Goal: Task Accomplishment & Management: Manage account settings

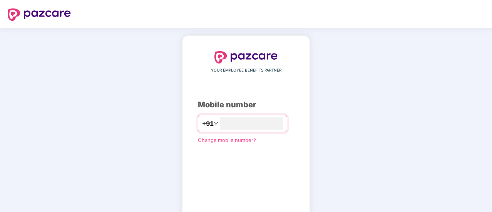
type input "**********"
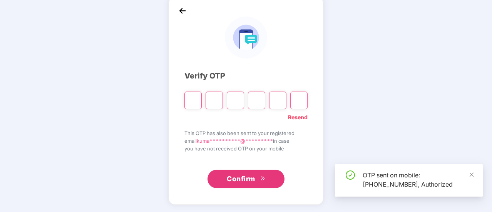
scroll to position [38, 0]
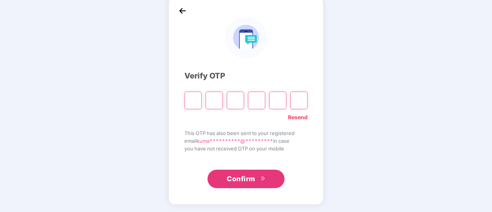
type input "*"
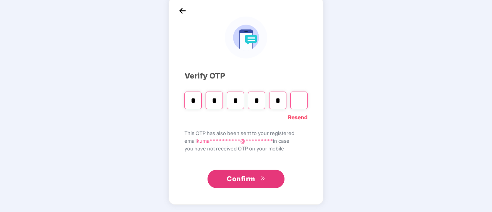
type input "*"
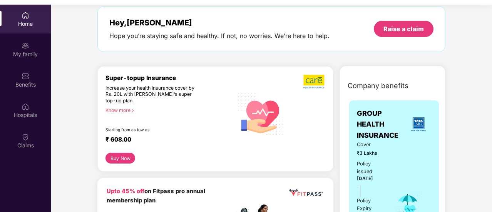
scroll to position [38, 0]
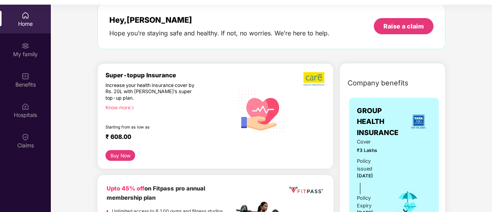
click at [161, 90] on div "Increase your health insurance cover by Rs. 20L with [PERSON_NAME]’s super top-…" at bounding box center [152, 91] width 95 height 19
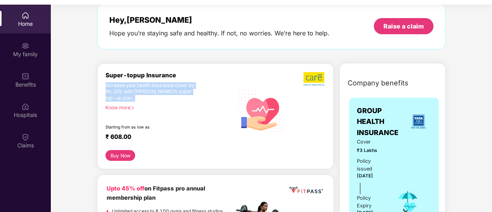
click at [161, 90] on div "Increase your health insurance cover by Rs. 20L with [PERSON_NAME]’s super top-…" at bounding box center [152, 91] width 95 height 19
click at [162, 92] on div "Increase your health insurance cover by Rs. 20L with [PERSON_NAME]’s super top-…" at bounding box center [152, 91] width 95 height 19
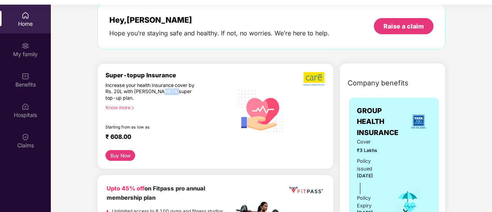
click at [162, 92] on div "Increase your health insurance cover by Rs. 20L with [PERSON_NAME]’s super top-…" at bounding box center [152, 91] width 95 height 19
click at [165, 94] on div "Increase your health insurance cover by Rs. 20L with [PERSON_NAME]’s super top-…" at bounding box center [152, 91] width 95 height 19
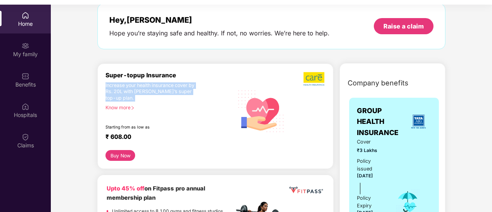
click at [165, 94] on div "Increase your health insurance cover by Rs. 20L with [PERSON_NAME]’s super top-…" at bounding box center [152, 91] width 95 height 19
click at [165, 95] on div "Increase your health insurance cover by Rs. 20L with [PERSON_NAME]’s super top-…" at bounding box center [152, 91] width 95 height 19
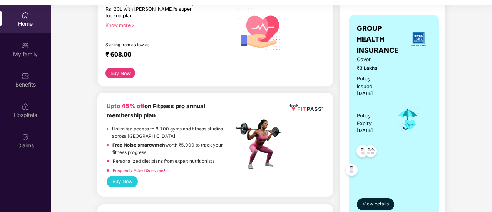
scroll to position [130, 0]
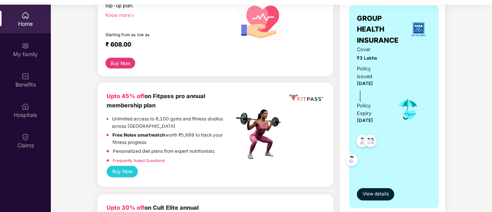
click at [159, 99] on div "Upto 45% off on Fitpass pro annual membership plan" at bounding box center [170, 101] width 127 height 18
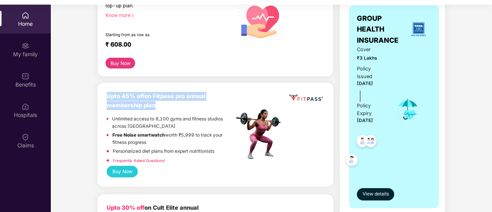
click at [159, 99] on div "Upto 45% off on Fitpass pro annual membership plan" at bounding box center [170, 101] width 127 height 18
click at [160, 105] on div "Upto 45% off on Fitpass pro annual membership plan" at bounding box center [170, 101] width 127 height 18
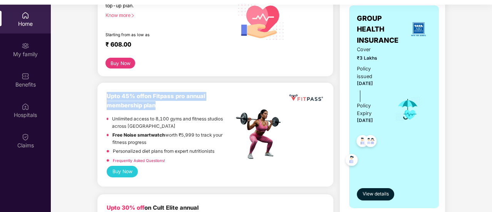
click at [160, 105] on div "Upto 45% off on Fitpass pro annual membership plan" at bounding box center [170, 101] width 127 height 18
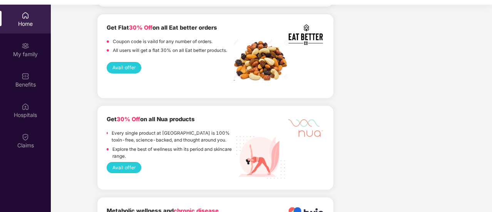
scroll to position [952, 0]
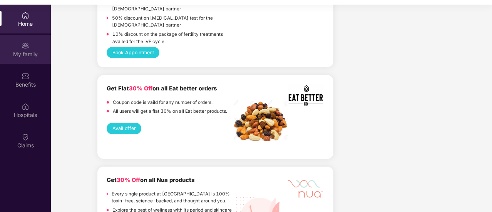
click at [29, 57] on div "My family" at bounding box center [25, 54] width 51 height 8
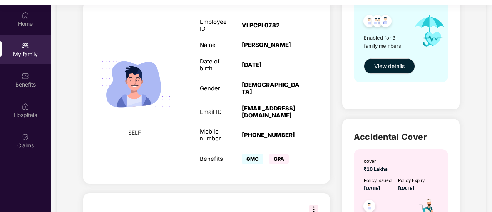
scroll to position [141, 0]
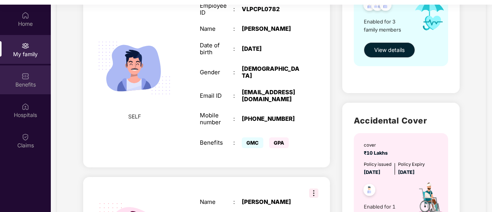
click at [24, 76] on img at bounding box center [26, 76] width 8 height 8
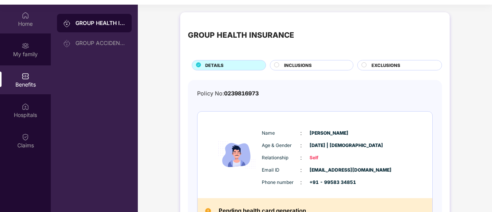
click at [20, 18] on div "Home" at bounding box center [25, 19] width 51 height 29
